Goal: Information Seeking & Learning: Learn about a topic

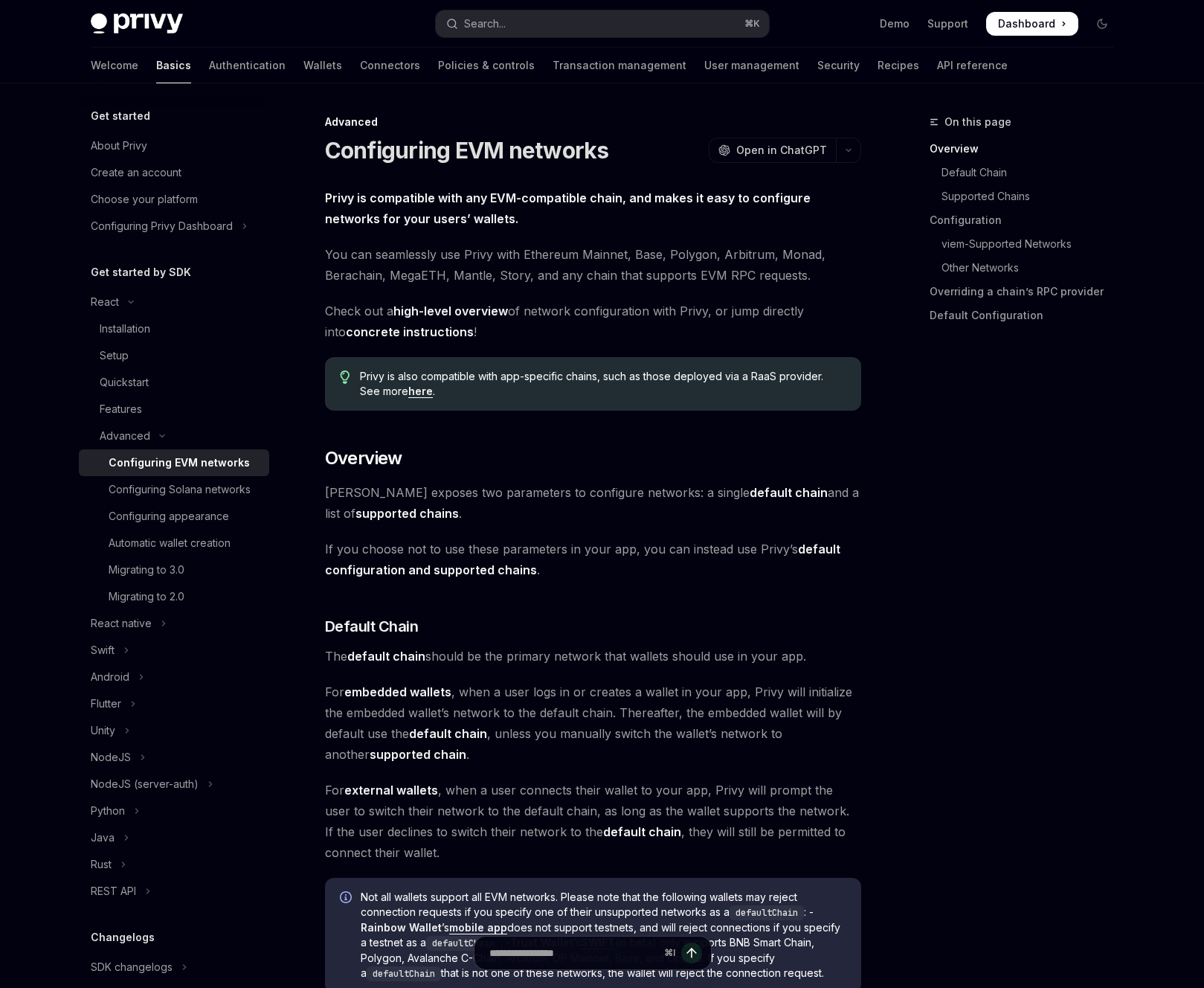
scroll to position [265, 0]
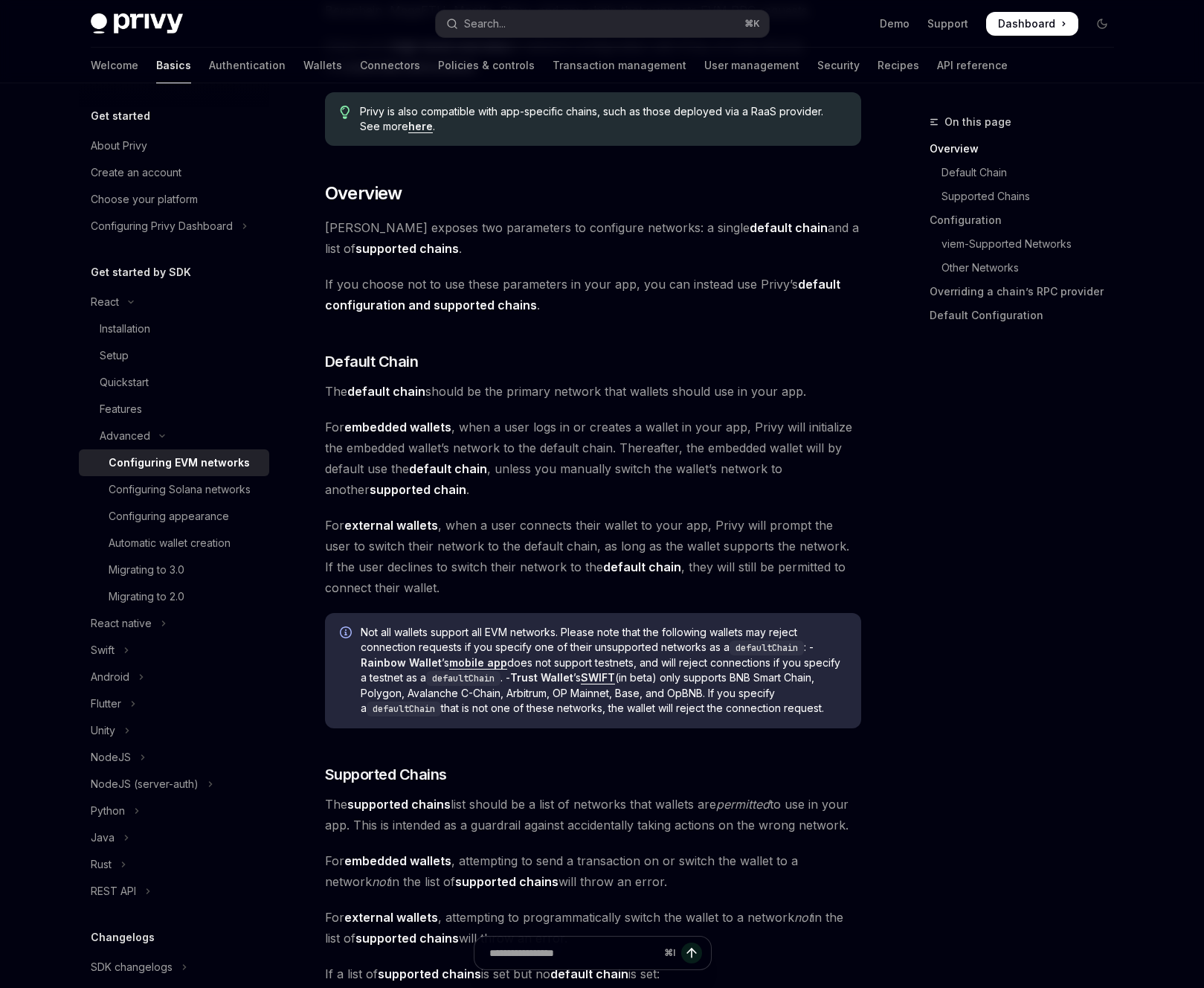
click at [555, 483] on span "For embedded wallets , when a user logs in or creates a wallet in your app, Pri…" at bounding box center [593, 458] width 536 height 83
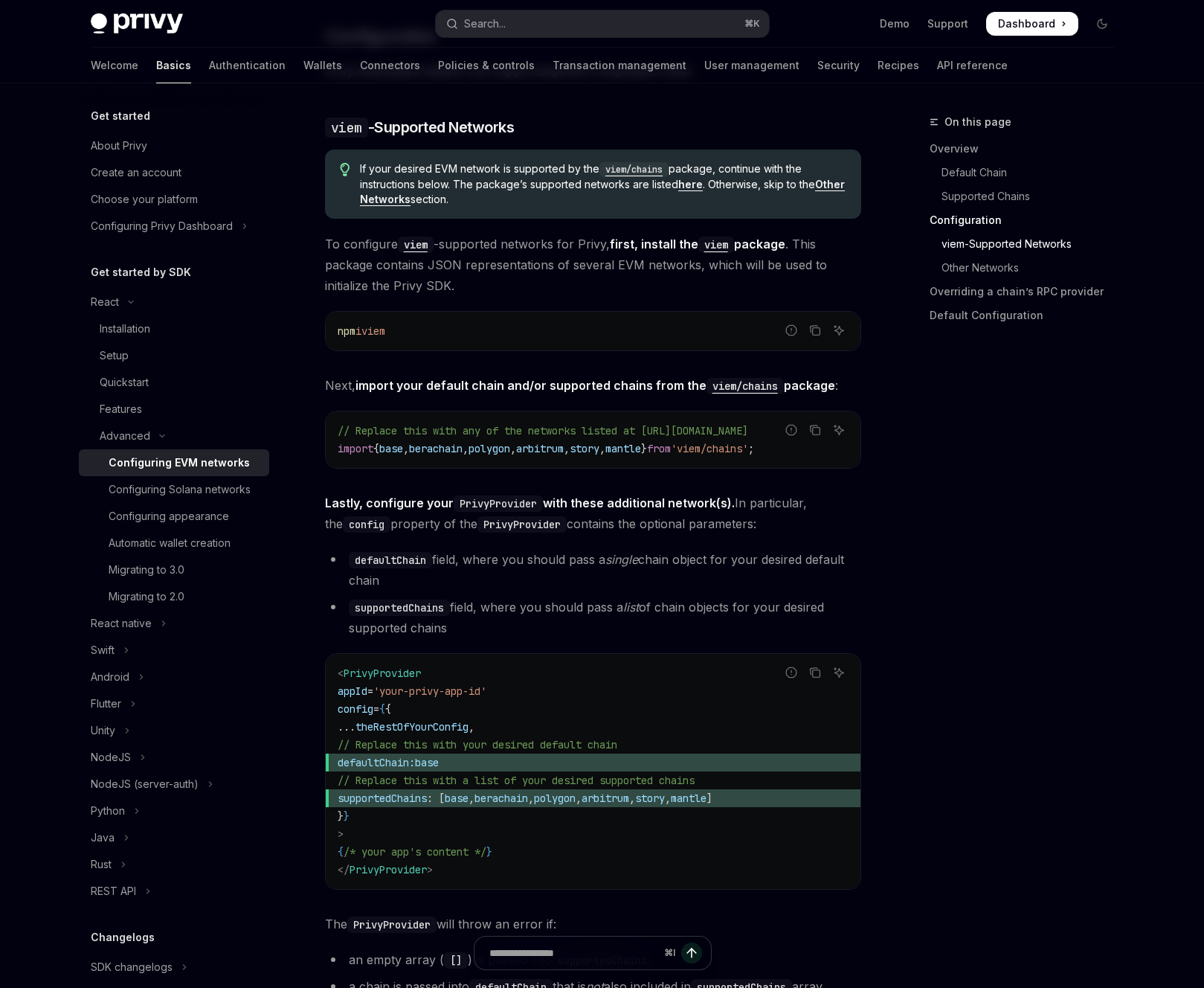
scroll to position [1512, 0]
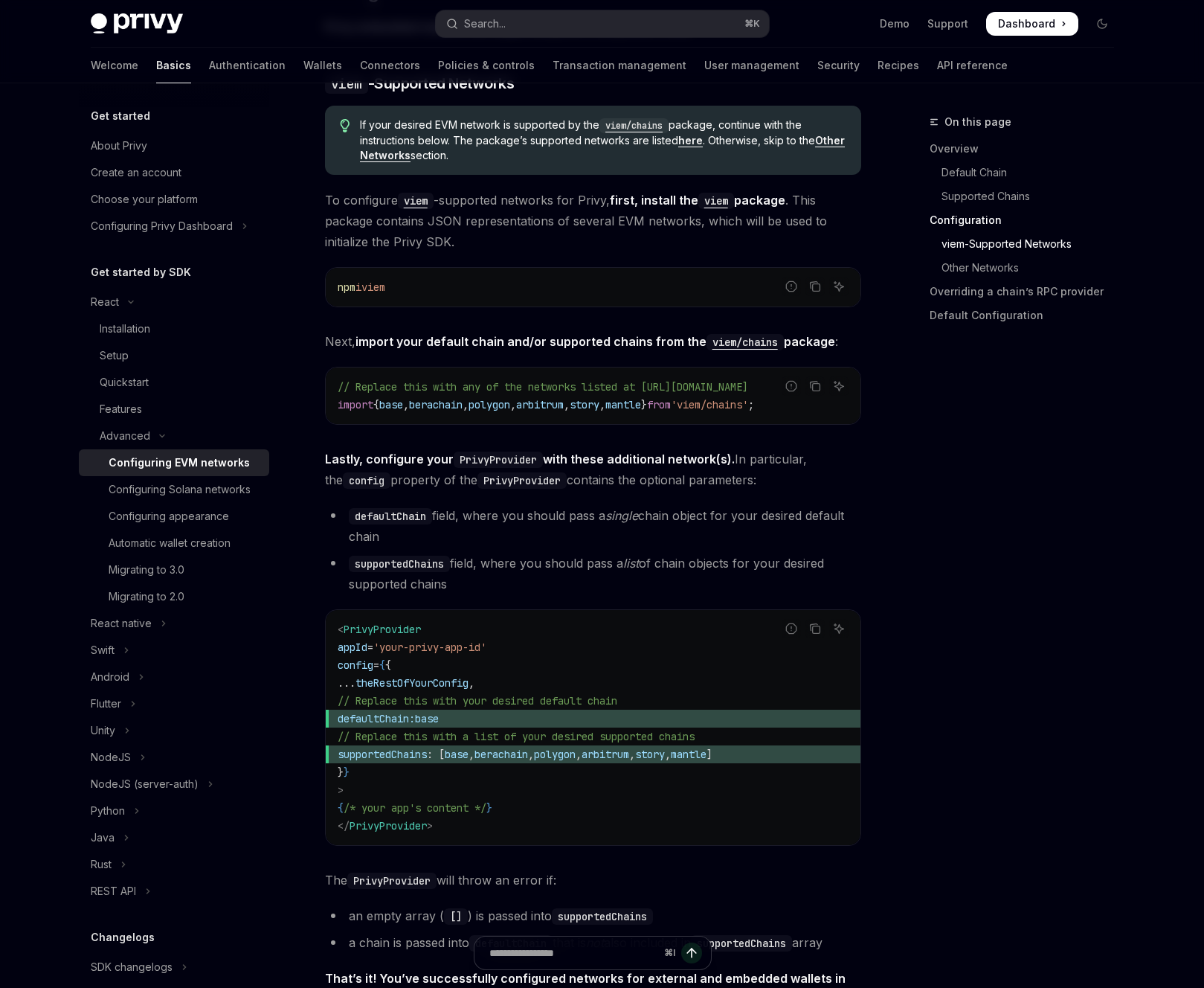
click at [434, 763] on span "supportedChains : [ base , berachain , polygon , arbitrum , story , mantle ]" at bounding box center [593, 754] width 511 height 18
copy span "supportedChains"
click at [235, 467] on div "Configuring EVM networks" at bounding box center [179, 463] width 142 height 18
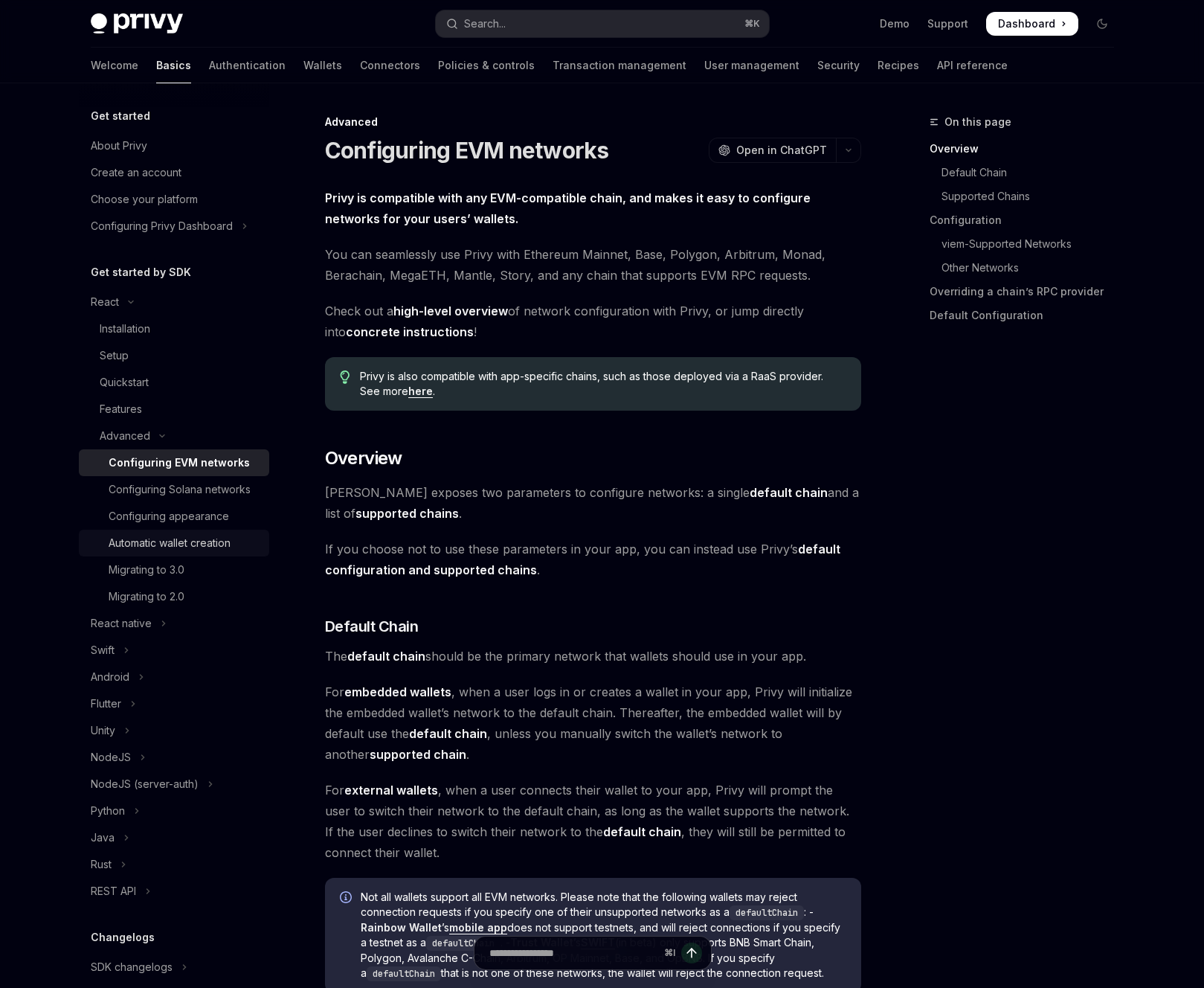
click at [199, 539] on div "Automatic wallet creation" at bounding box center [170, 543] width 122 height 18
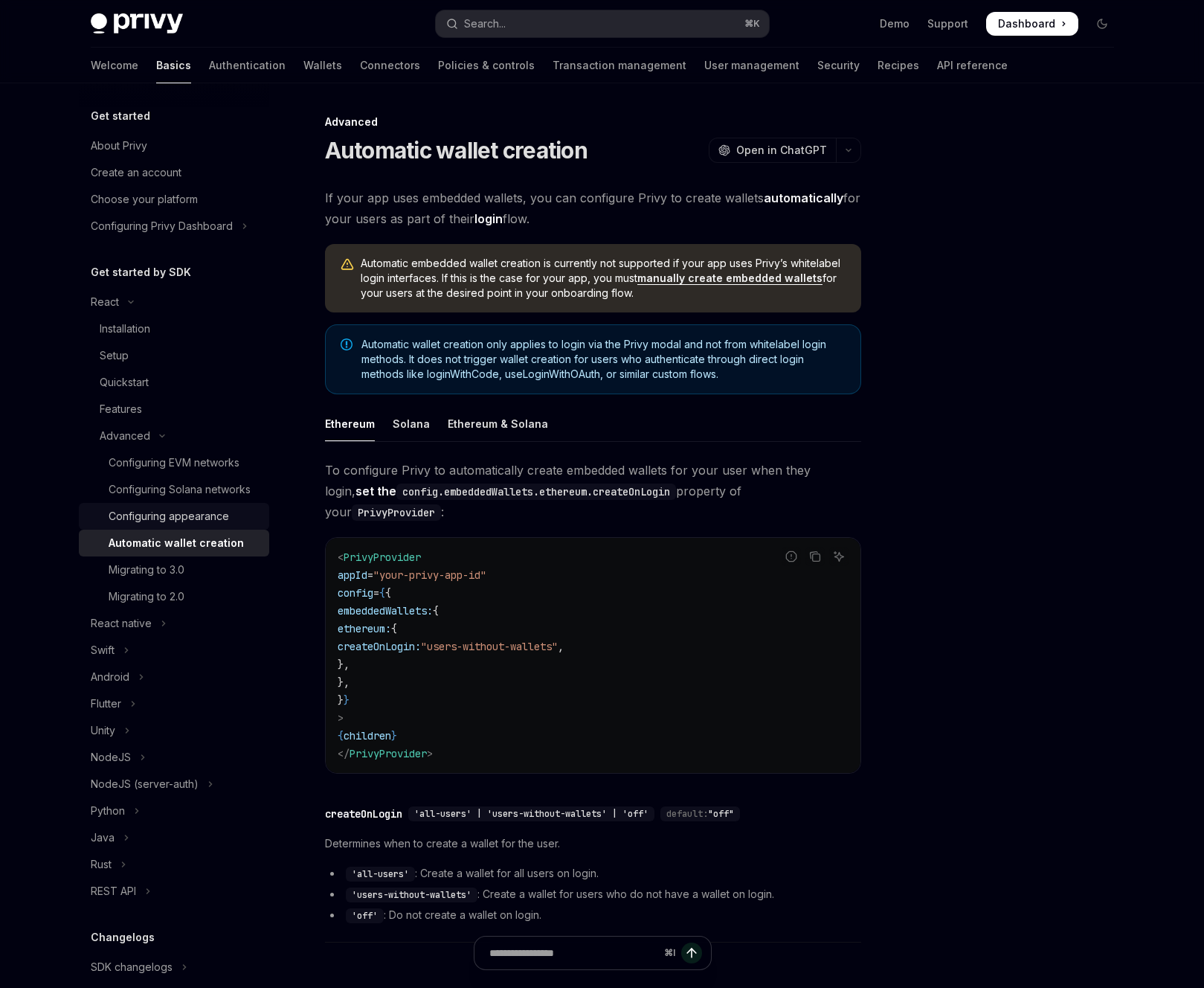
click at [207, 524] on div "Configuring appearance" at bounding box center [169, 516] width 121 height 18
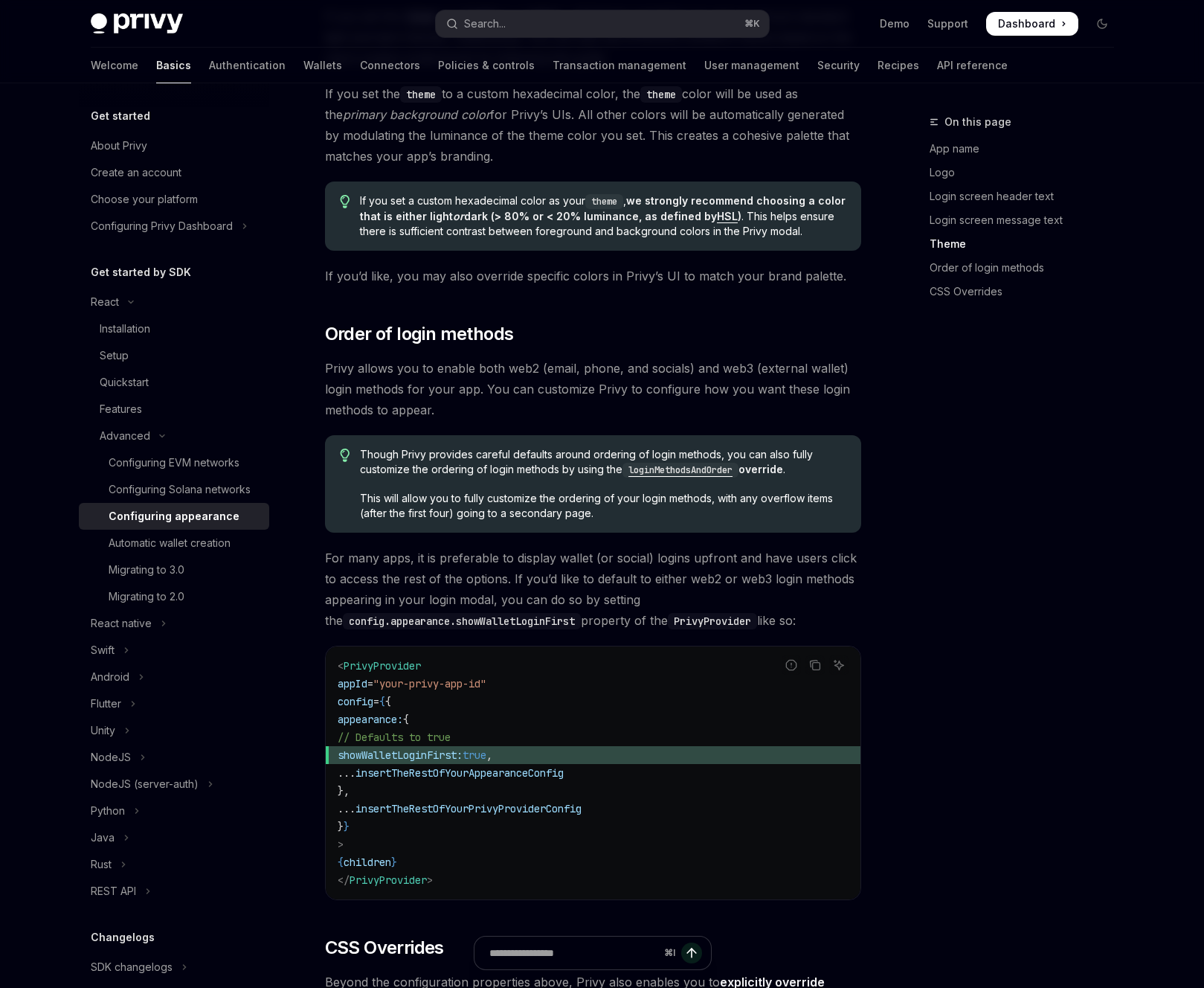
scroll to position [2657, 0]
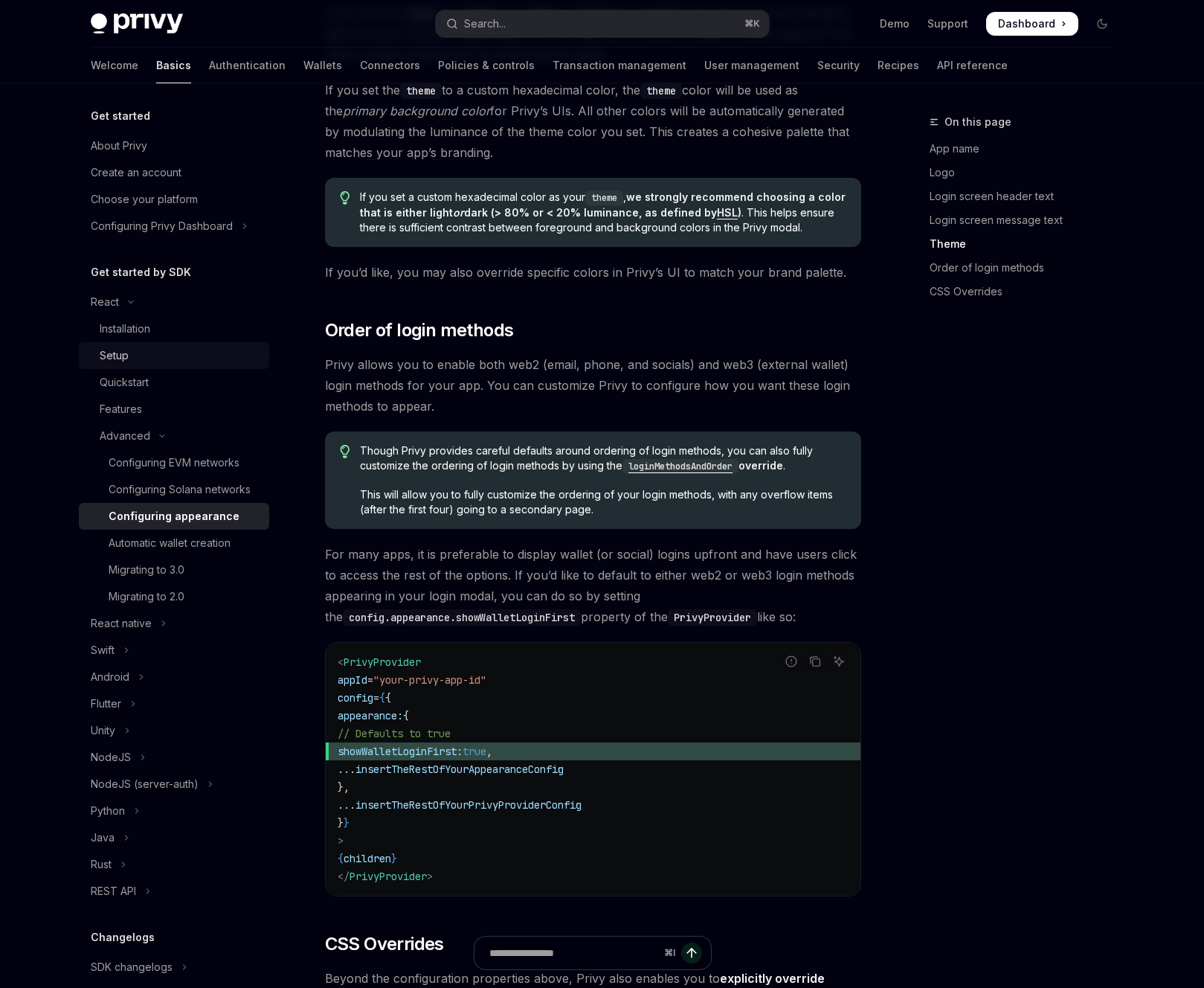
click at [167, 342] on link "Setup" at bounding box center [174, 355] width 191 height 26
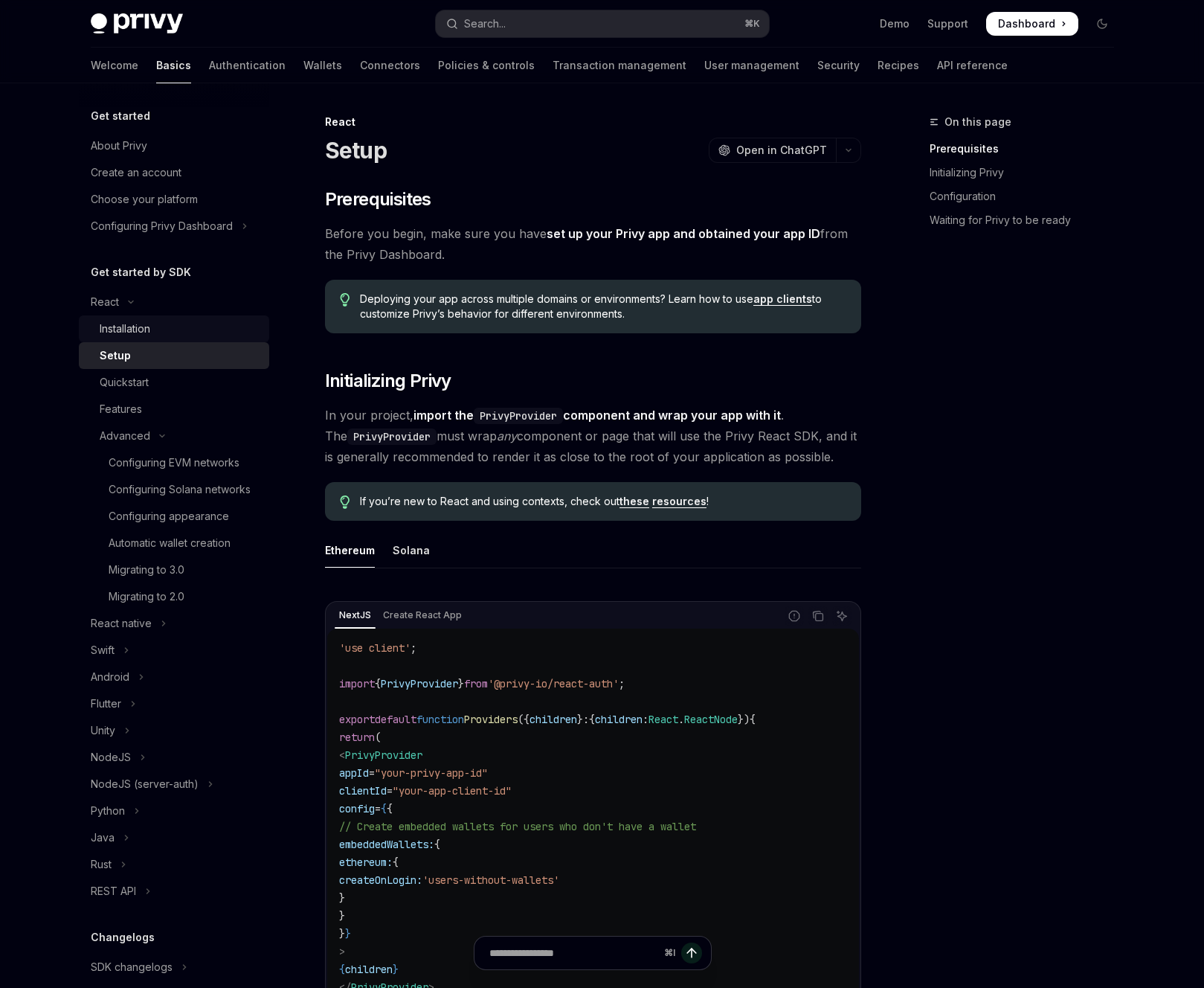
click at [171, 330] on div "Installation" at bounding box center [179, 328] width 161 height 18
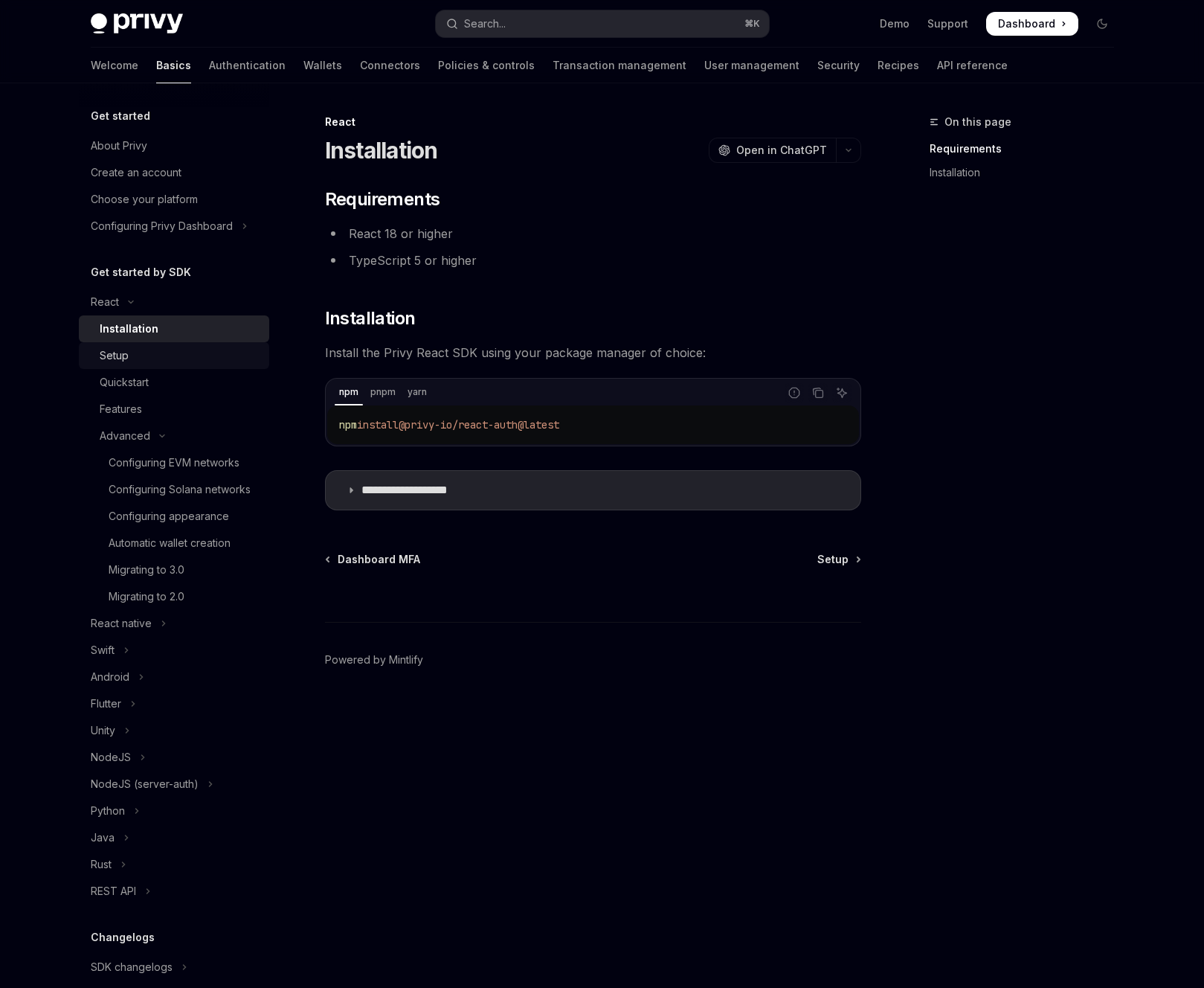
click at [168, 346] on link "Setup" at bounding box center [174, 355] width 191 height 26
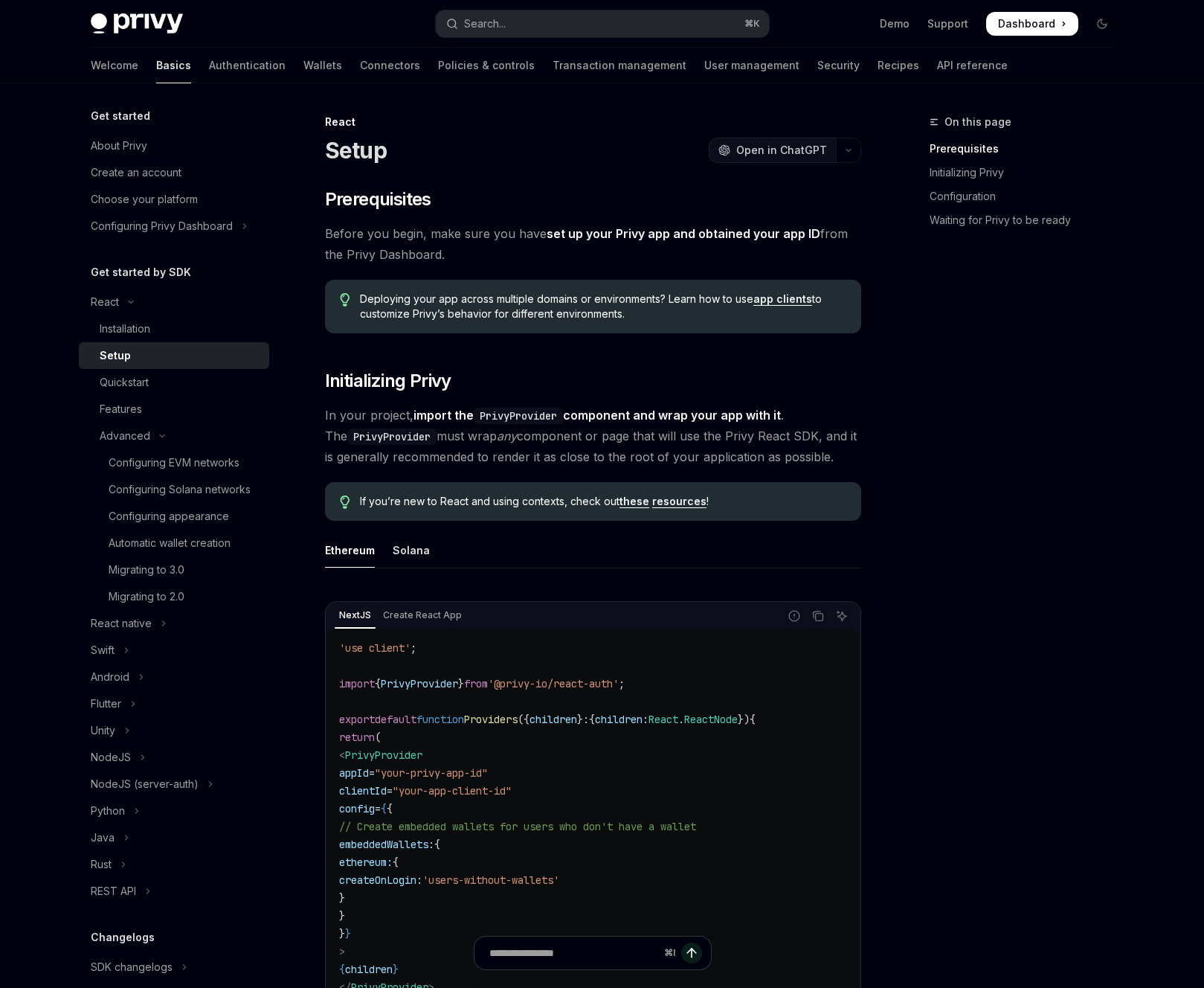
click at [809, 149] on span "Open in ChatGPT" at bounding box center [781, 150] width 90 height 15
click at [846, 150] on icon "button" at bounding box center [849, 150] width 18 height 6
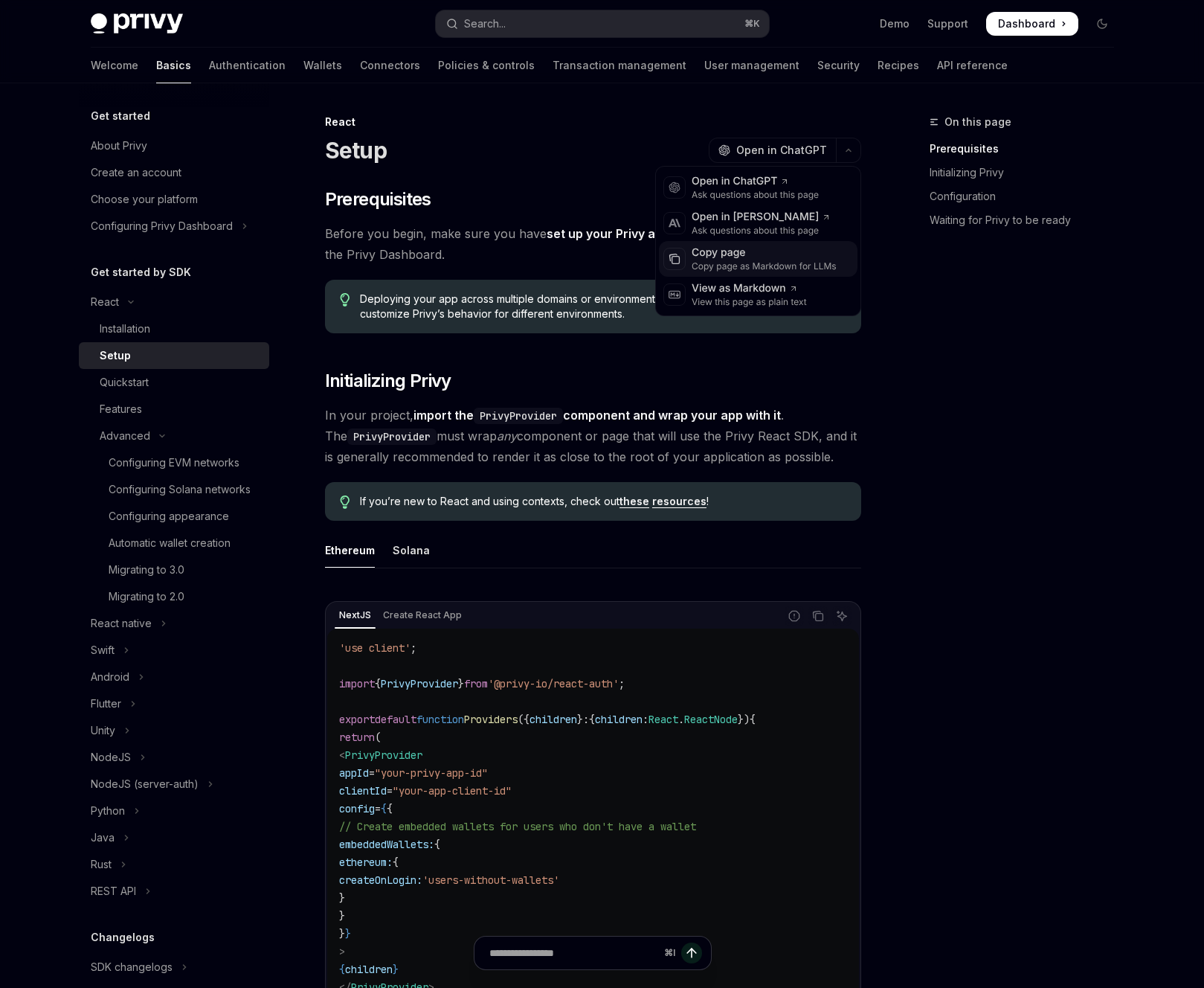
click at [790, 261] on div "Copy page as Markdown for LLMs" at bounding box center [764, 266] width 145 height 12
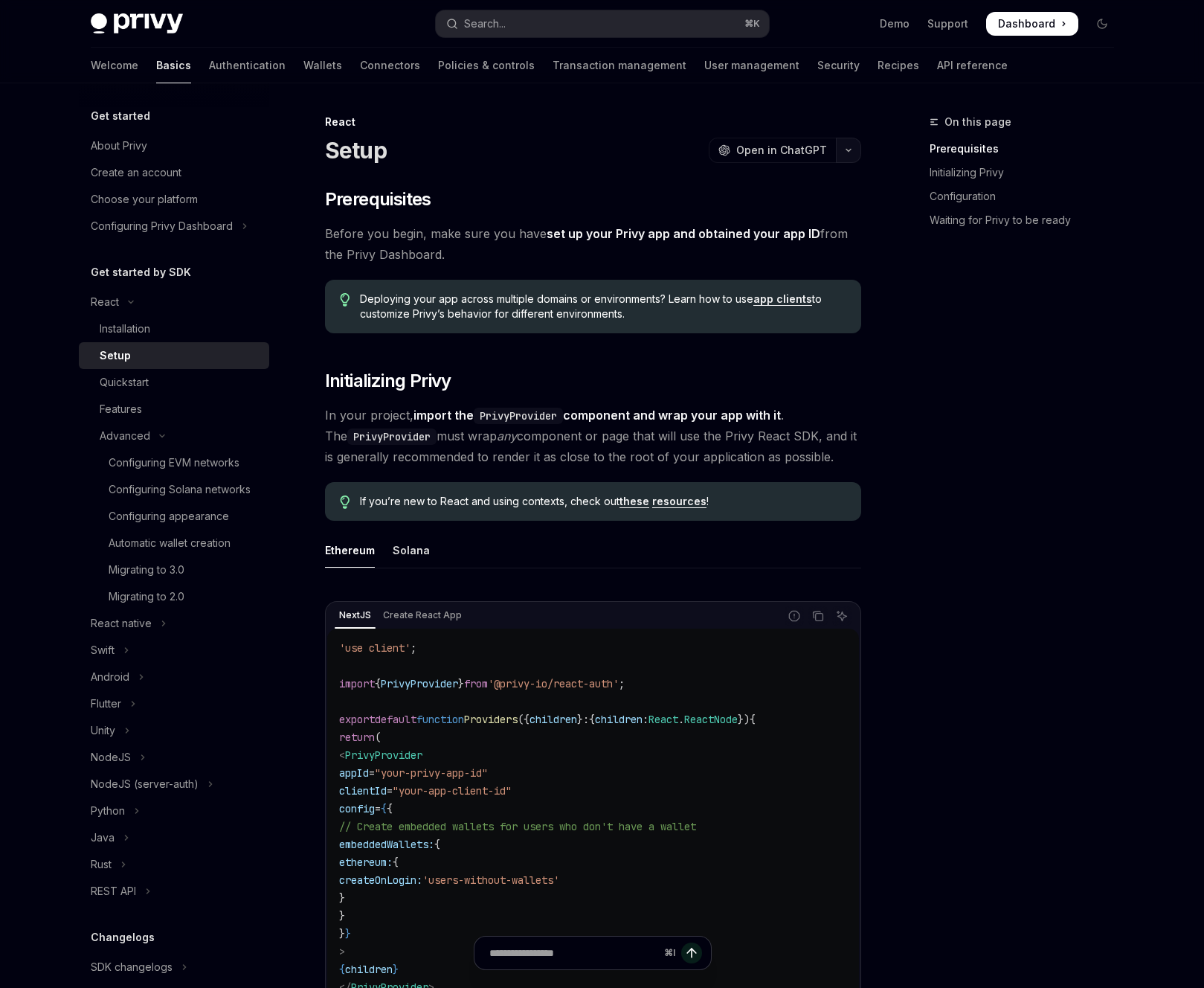
click at [849, 147] on icon "button" at bounding box center [849, 150] width 18 height 6
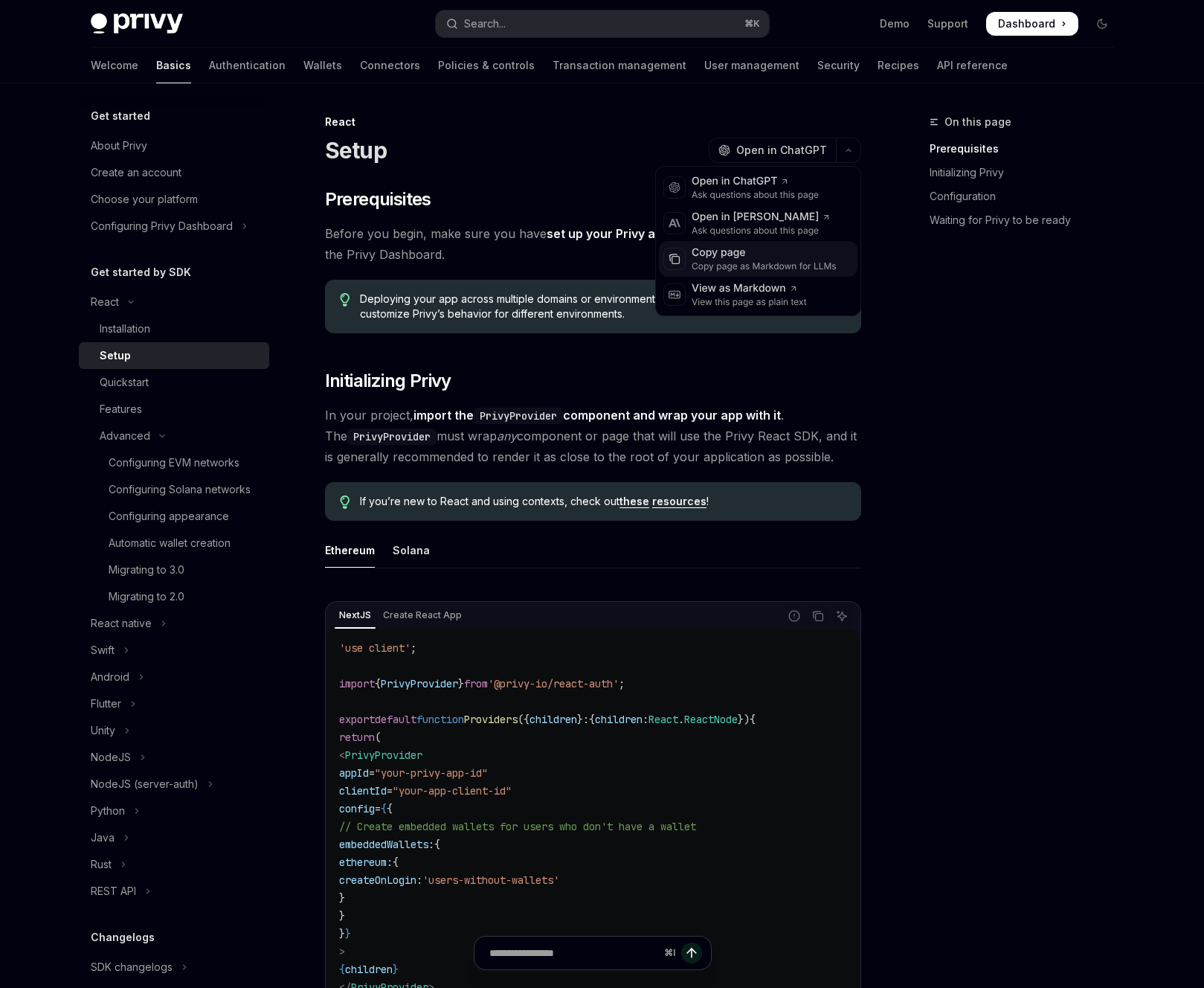
click at [771, 261] on div "Copy page as Markdown for LLMs" at bounding box center [764, 266] width 145 height 12
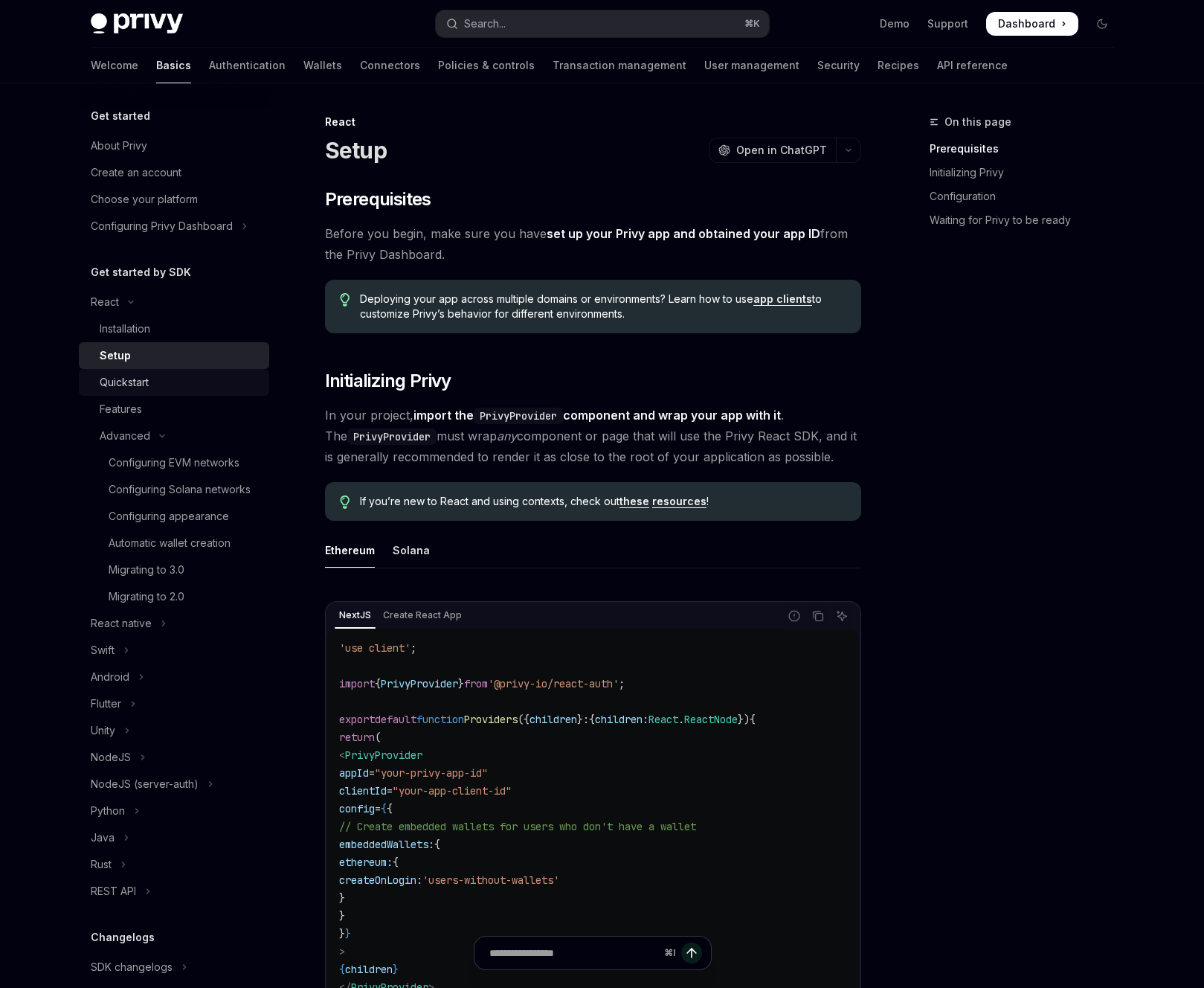
click at [104, 378] on div "Quickstart" at bounding box center [123, 382] width 49 height 18
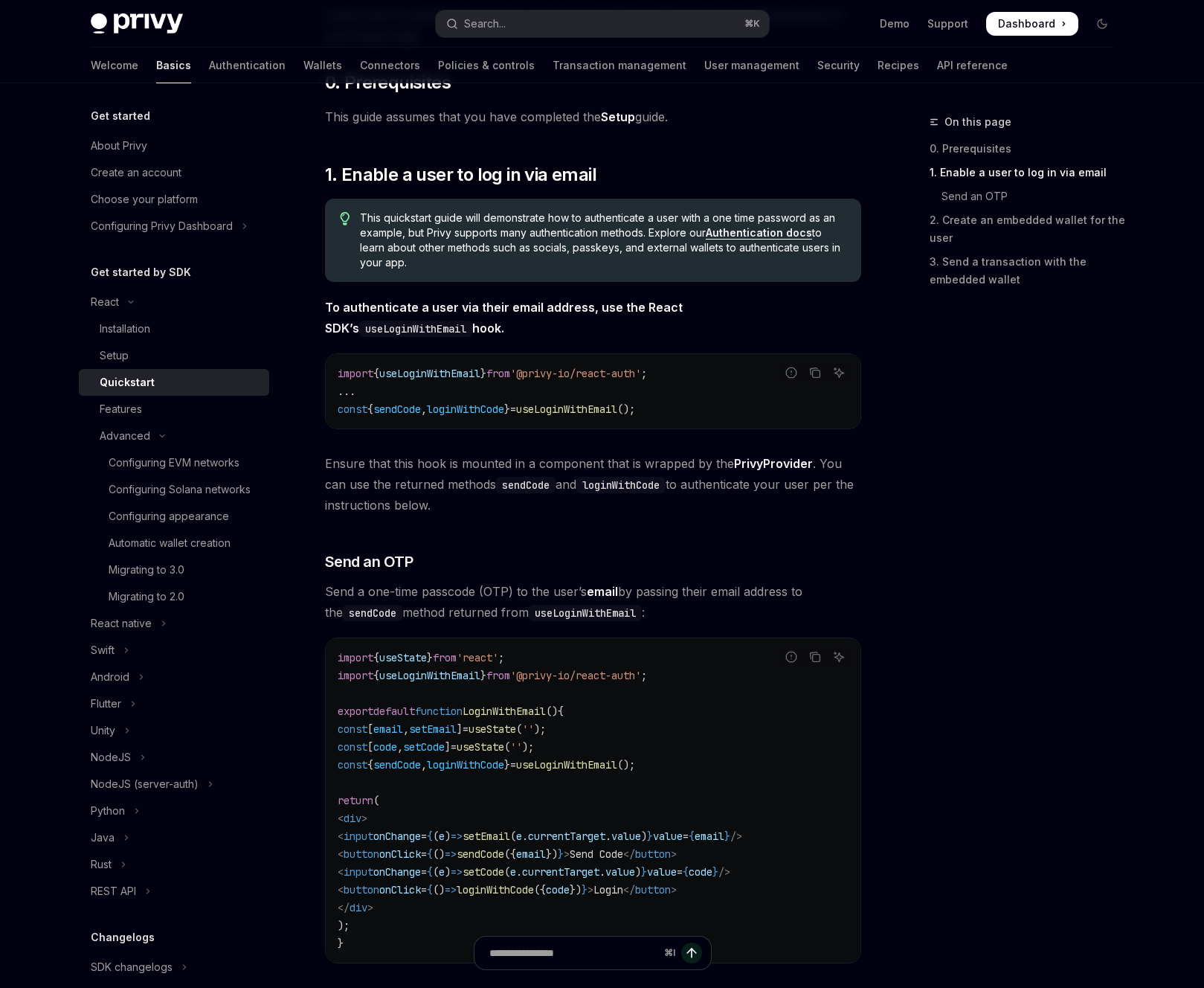
scroll to position [687, 0]
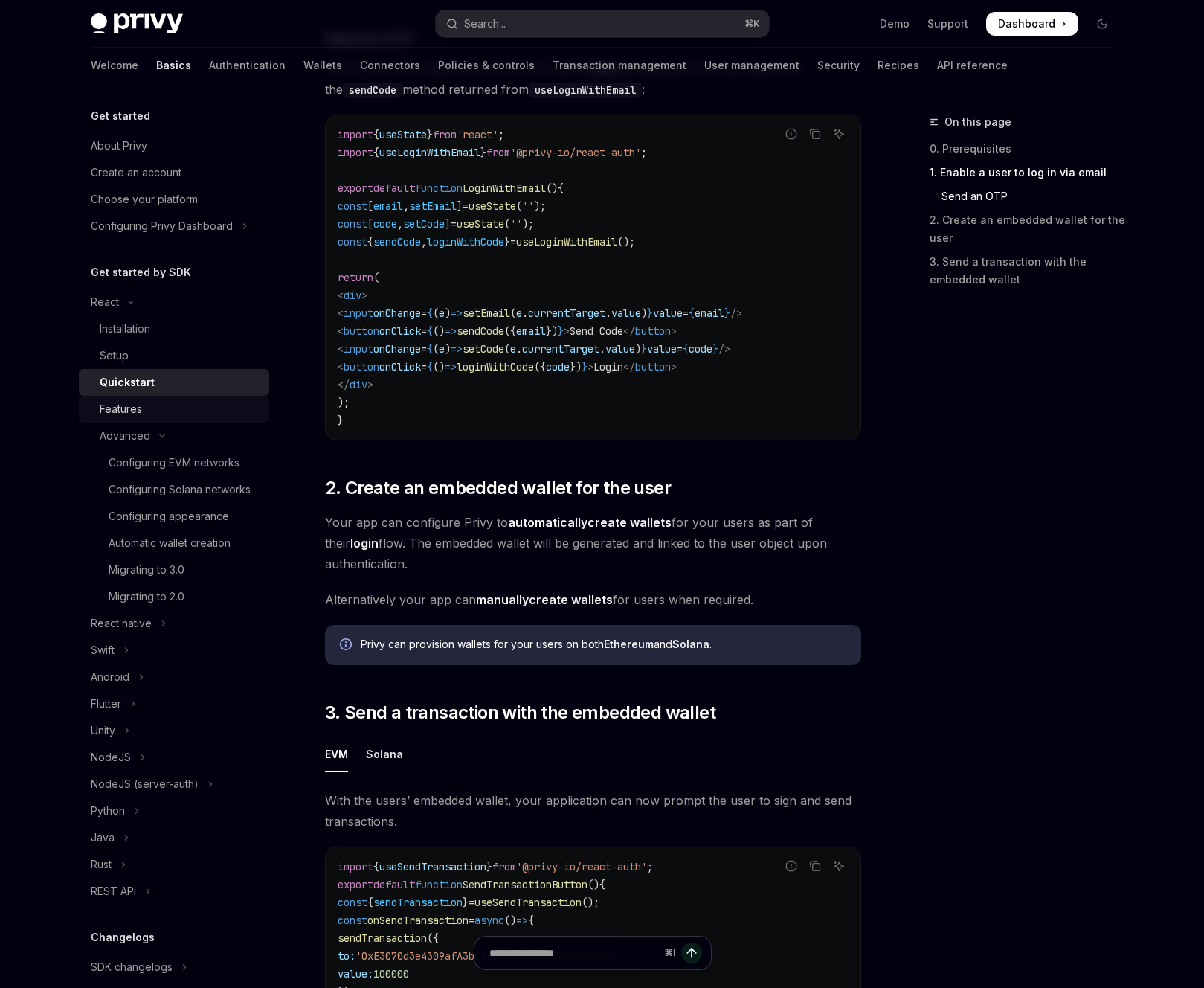
click at [193, 411] on div "Features" at bounding box center [179, 409] width 161 height 18
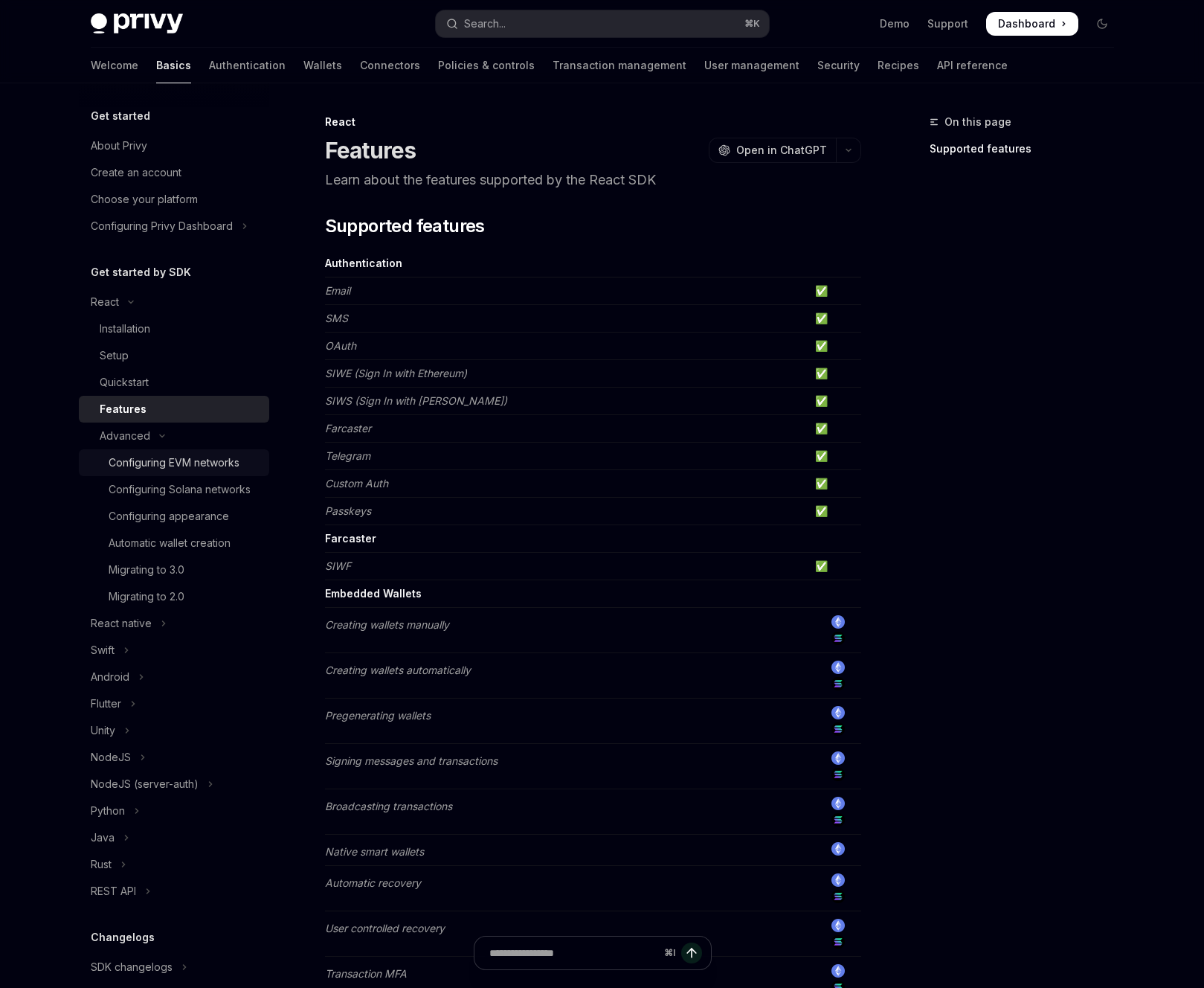
click at [183, 466] on div "Configuring EVM networks" at bounding box center [175, 463] width 131 height 18
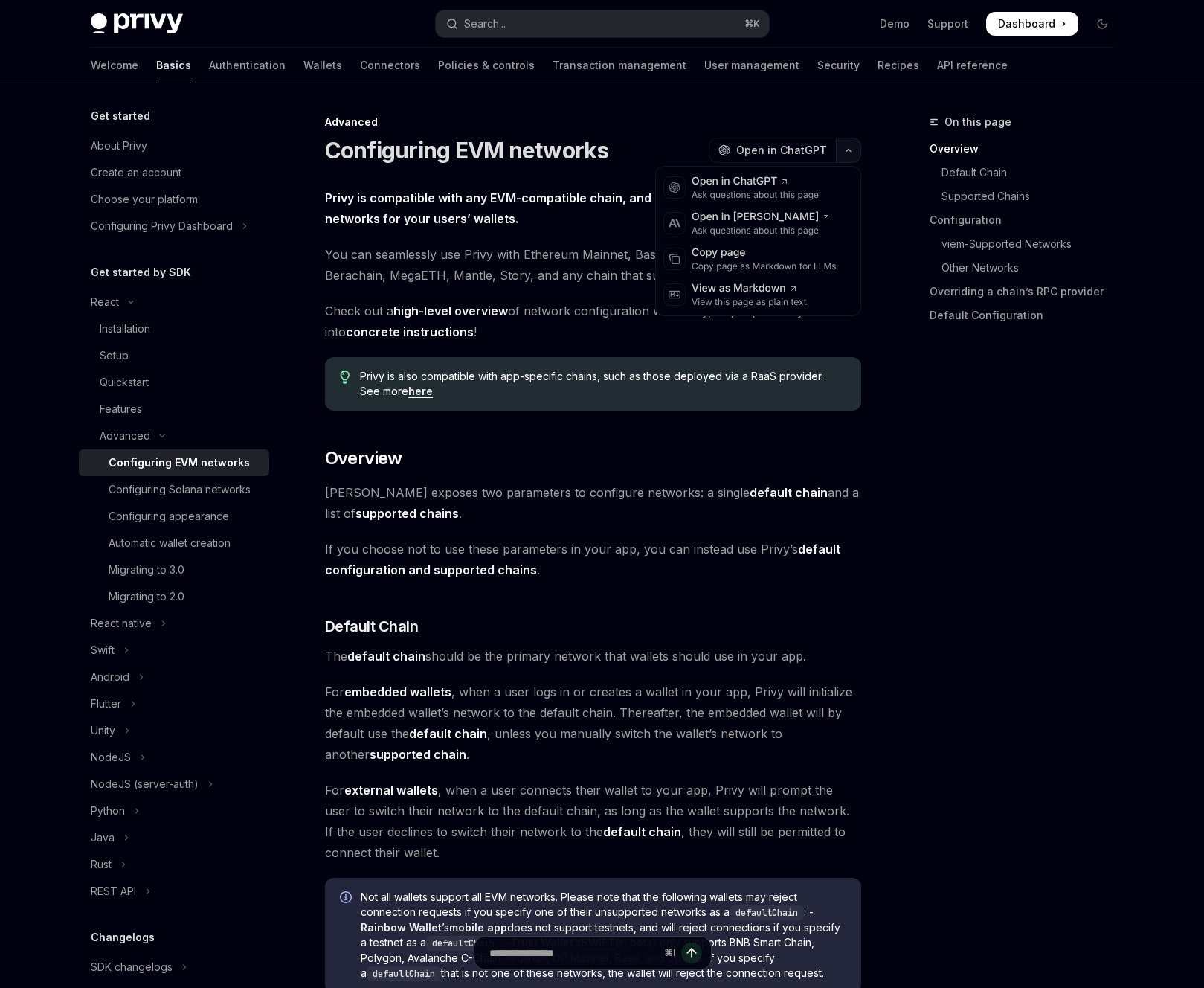
click at [845, 154] on button "button" at bounding box center [849, 151] width 26 height 26
click at [782, 255] on div "Copy page" at bounding box center [764, 253] width 145 height 15
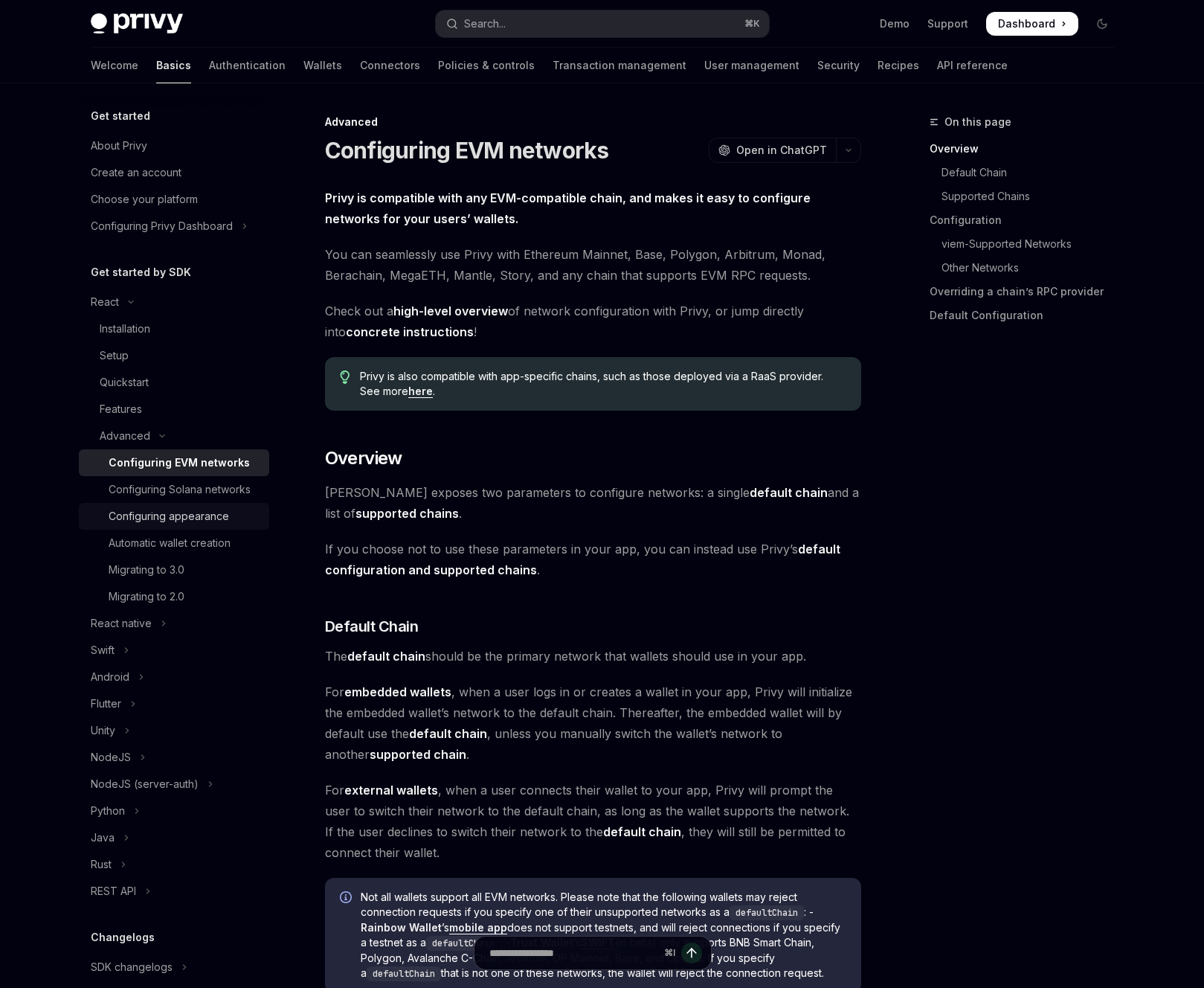
click at [240, 519] on div "Configuring appearance" at bounding box center [185, 516] width 152 height 18
type textarea "*"
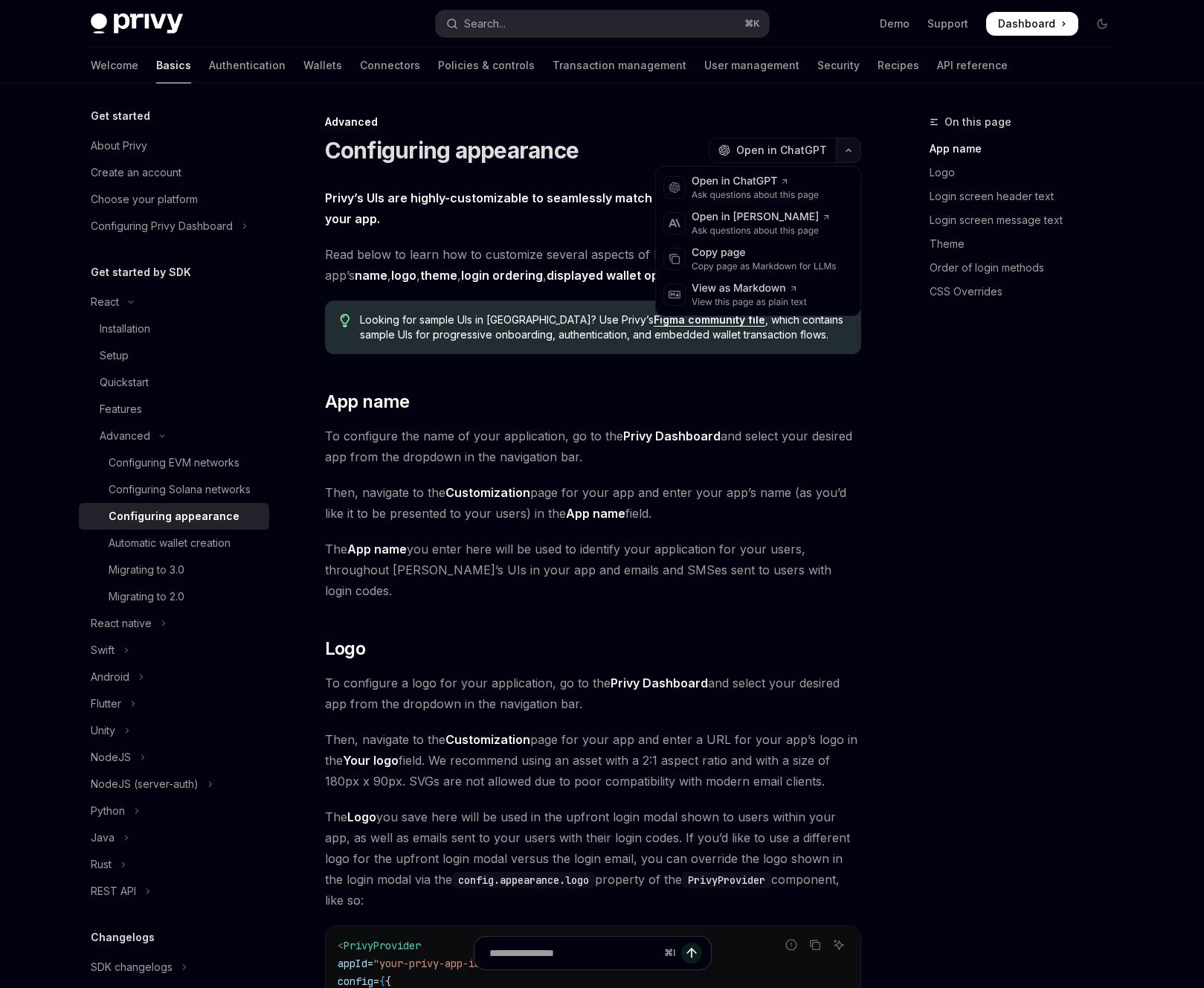
click at [854, 151] on button "button" at bounding box center [849, 151] width 26 height 26
click at [790, 267] on div "Copy page as Markdown for LLMs" at bounding box center [764, 266] width 145 height 12
